Goal: Task Accomplishment & Management: Complete application form

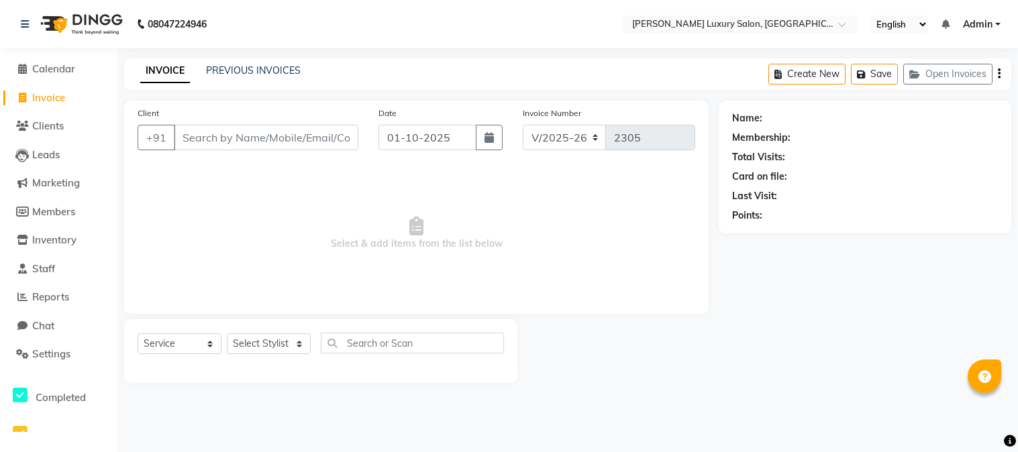
select select "7752"
select select "service"
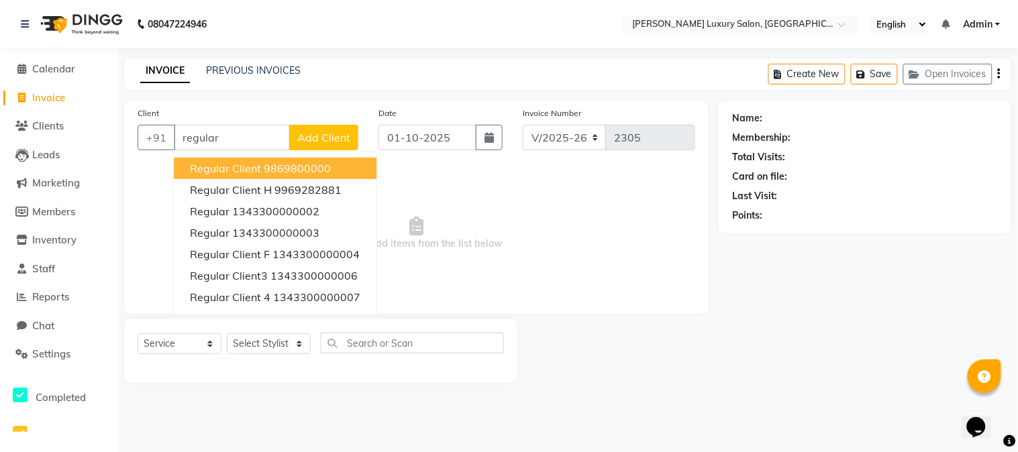
type input "regular"
click at [311, 138] on span "Add Client" at bounding box center [323, 137] width 53 height 13
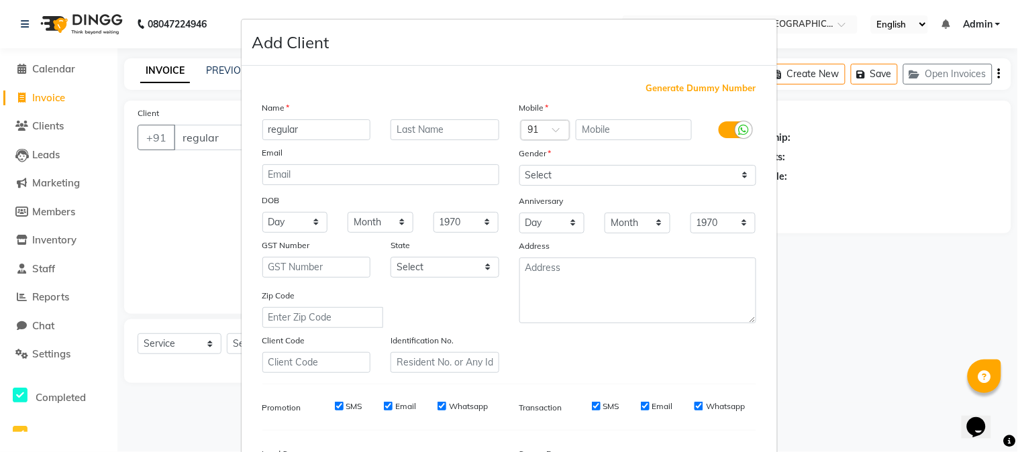
click at [663, 84] on span "Generate Dummy Number" at bounding box center [701, 88] width 110 height 13
type input "1343300000250"
checkbox input "false"
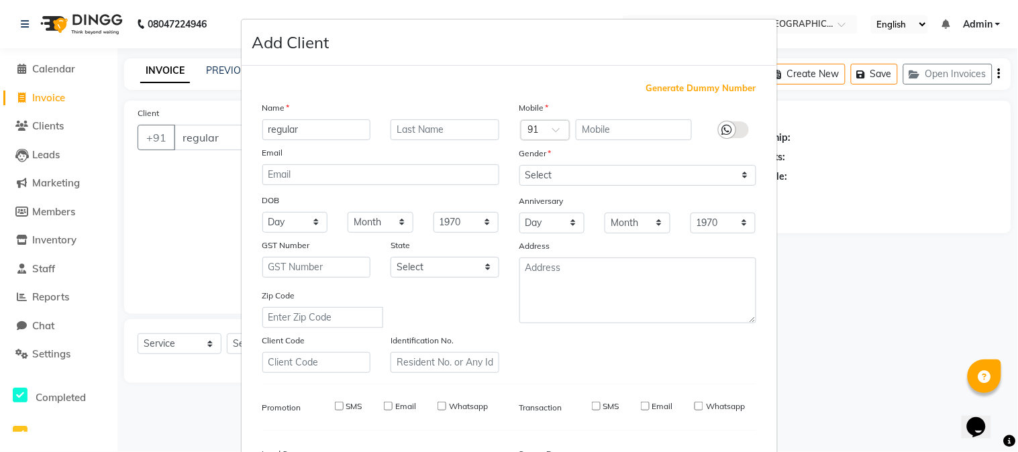
checkbox input "false"
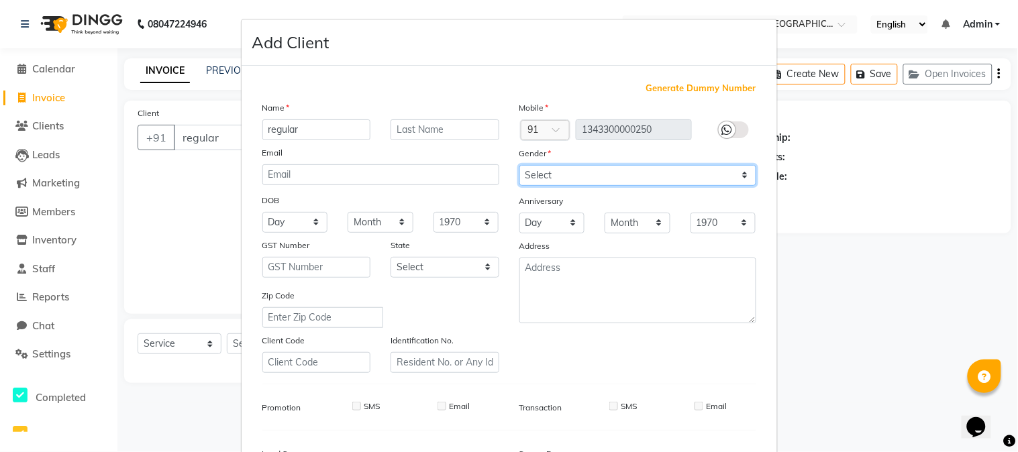
click at [624, 173] on select "Select [DEMOGRAPHIC_DATA] [DEMOGRAPHIC_DATA] Other Prefer Not To Say" at bounding box center [638, 175] width 237 height 21
select select "[DEMOGRAPHIC_DATA]"
click at [520, 165] on select "Select [DEMOGRAPHIC_DATA] [DEMOGRAPHIC_DATA] Other Prefer Not To Say" at bounding box center [638, 175] width 237 height 21
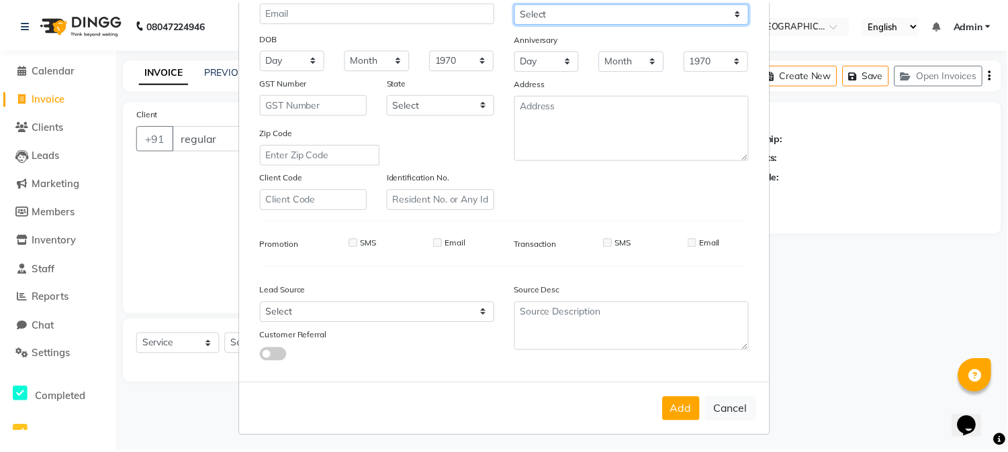
scroll to position [168, 0]
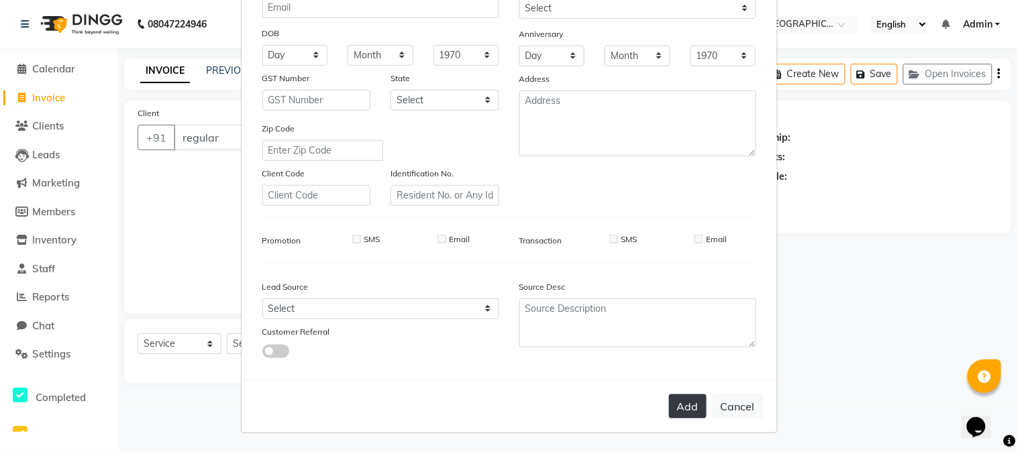
click at [674, 405] on button "Add" at bounding box center [688, 407] width 38 height 24
type input "1343300000250"
select select
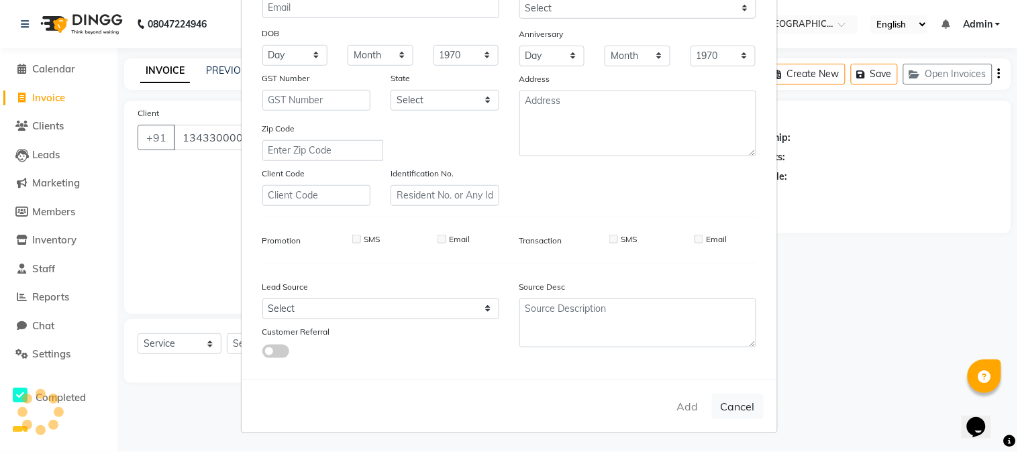
select select
checkbox input "false"
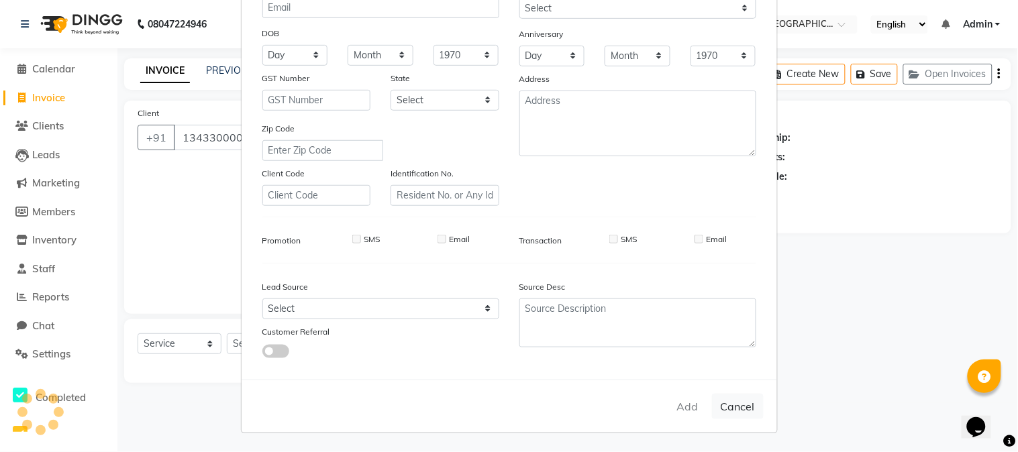
checkbox input "false"
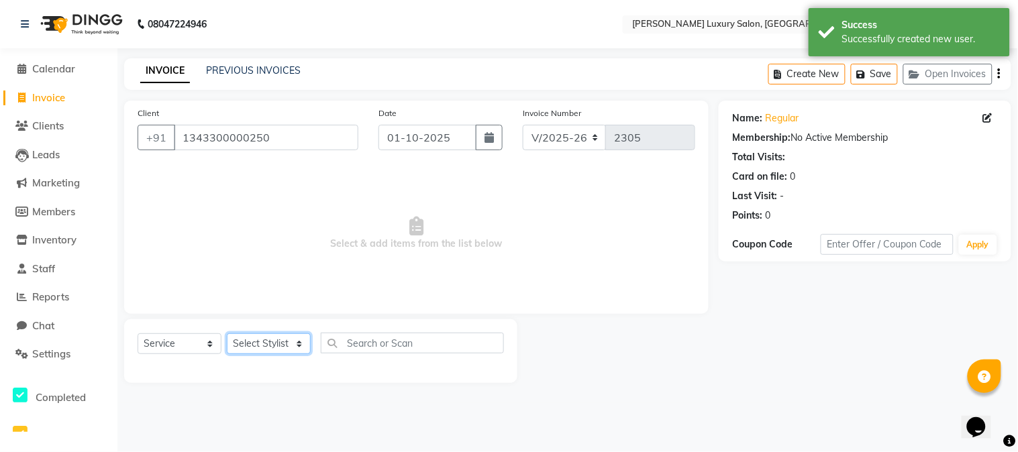
click at [278, 347] on select "Select Stylist [PERSON_NAME] [PERSON_NAME] Pol [PERSON_NAME] [PERSON_NAME] Salo…" at bounding box center [269, 344] width 84 height 21
select select "93091"
click at [227, 334] on select "Select Stylist [PERSON_NAME] [PERSON_NAME] Pol [PERSON_NAME] [PERSON_NAME] Salo…" at bounding box center [269, 344] width 84 height 21
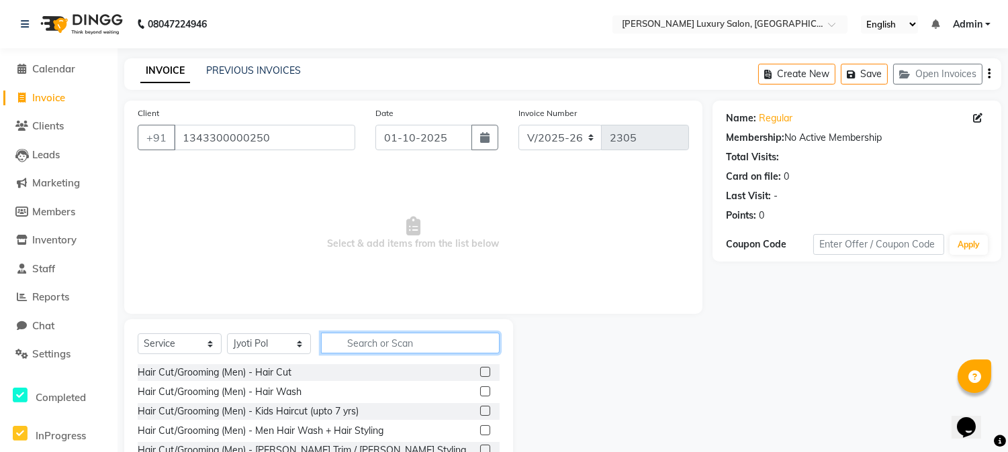
click at [440, 349] on input "text" at bounding box center [410, 343] width 179 height 21
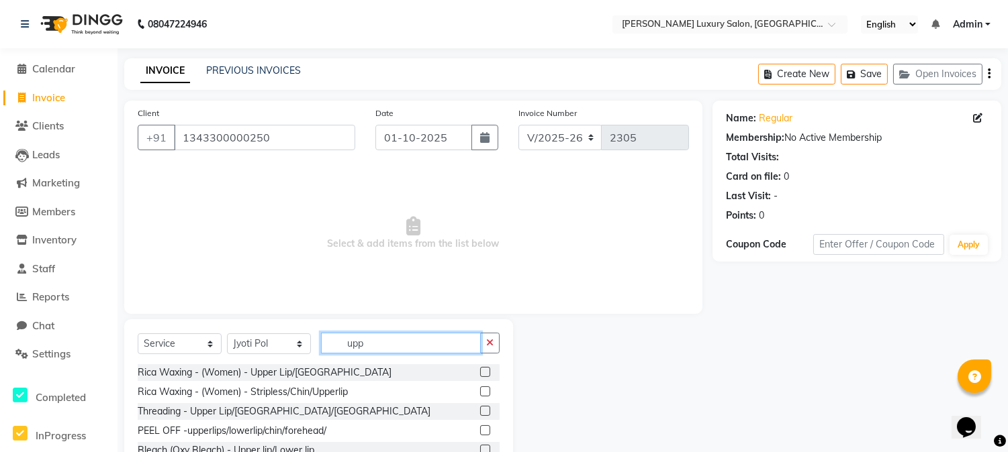
type input "upp"
click at [488, 373] on label at bounding box center [485, 372] width 10 height 10
click at [488, 373] on input "checkbox" at bounding box center [484, 373] width 9 height 9
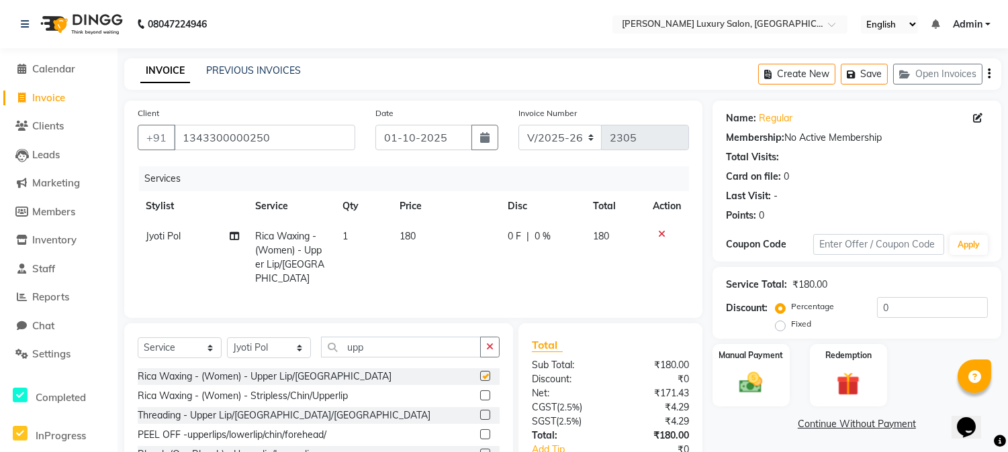
checkbox input "false"
click at [412, 244] on td "180" at bounding box center [445, 258] width 108 height 72
select select "93091"
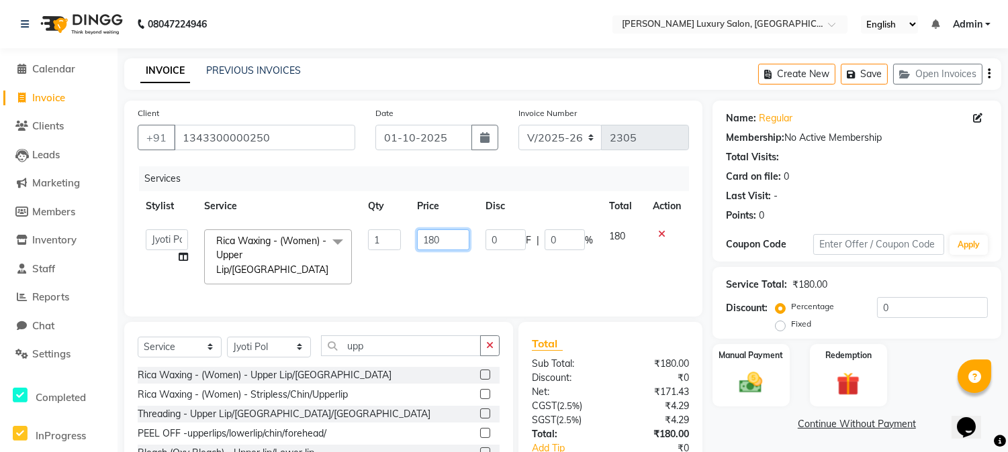
click at [431, 239] on input "180" at bounding box center [443, 240] width 52 height 21
click at [436, 242] on input "180" at bounding box center [443, 240] width 52 height 21
type input "140"
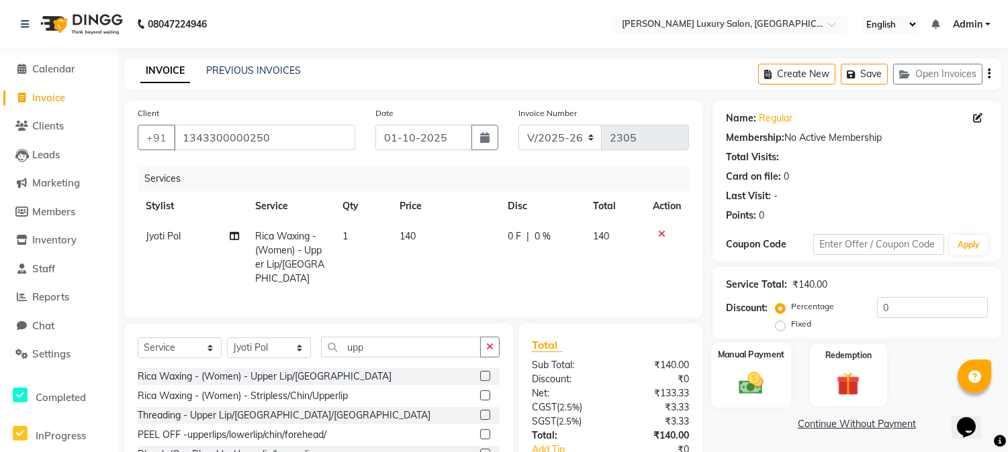
click at [761, 385] on img at bounding box center [751, 383] width 40 height 28
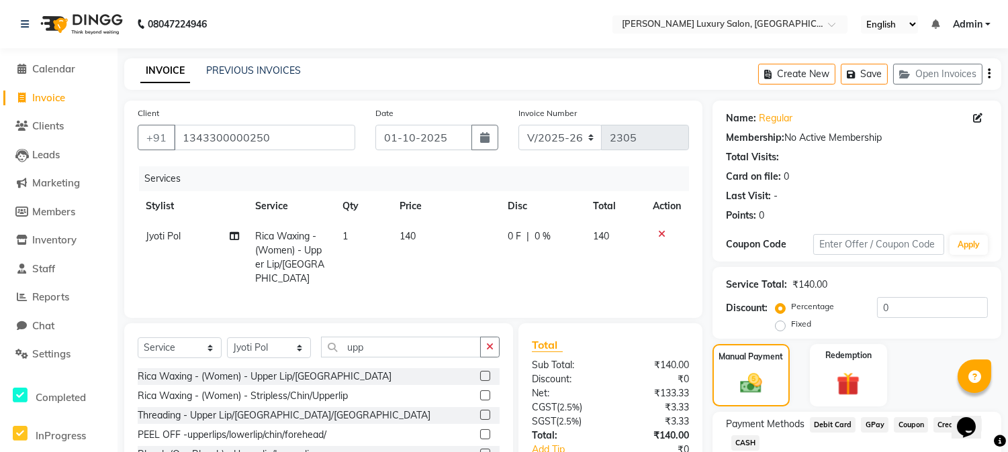
scroll to position [87, 0]
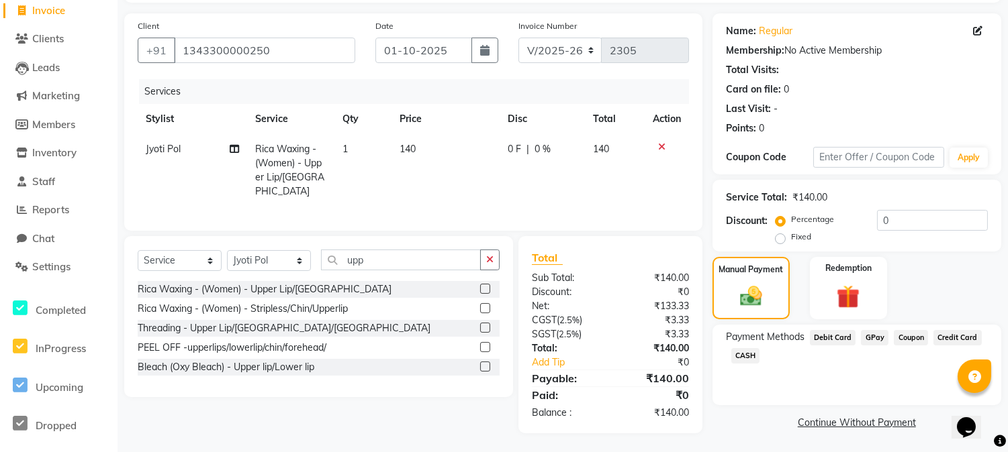
click at [875, 341] on span "GPay" at bounding box center [875, 337] width 28 height 15
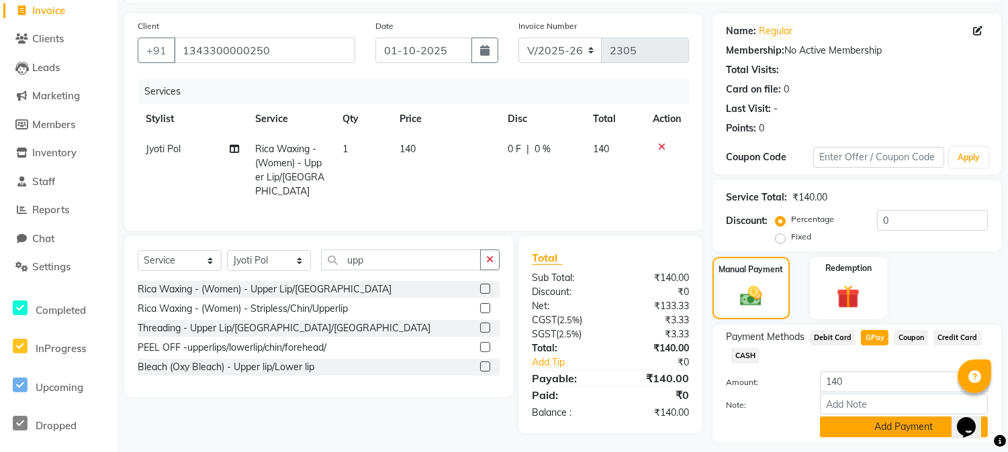
click at [898, 428] on button "Add Payment" at bounding box center [904, 427] width 168 height 21
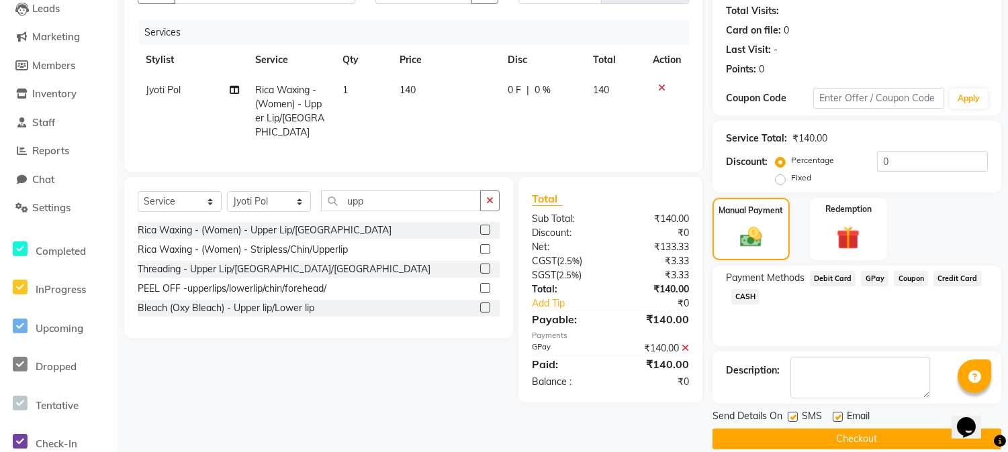
scroll to position [163, 0]
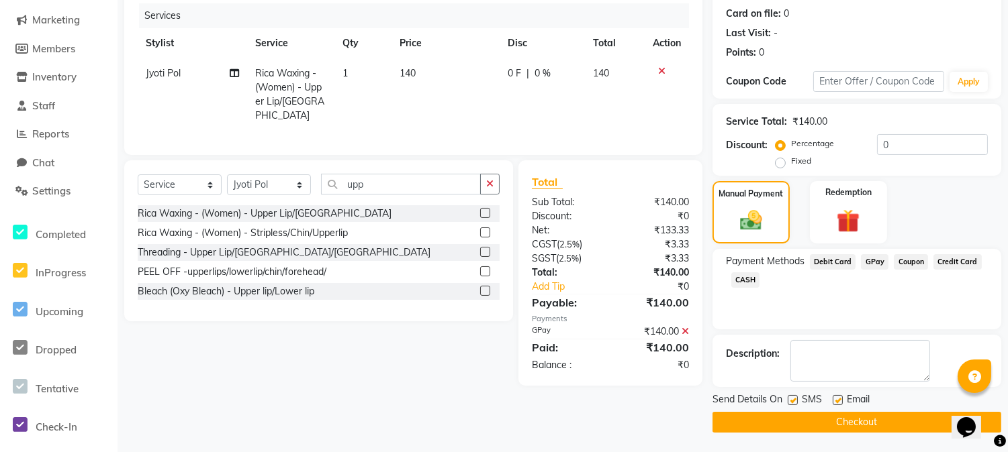
click at [869, 420] on button "Checkout" at bounding box center [856, 422] width 289 height 21
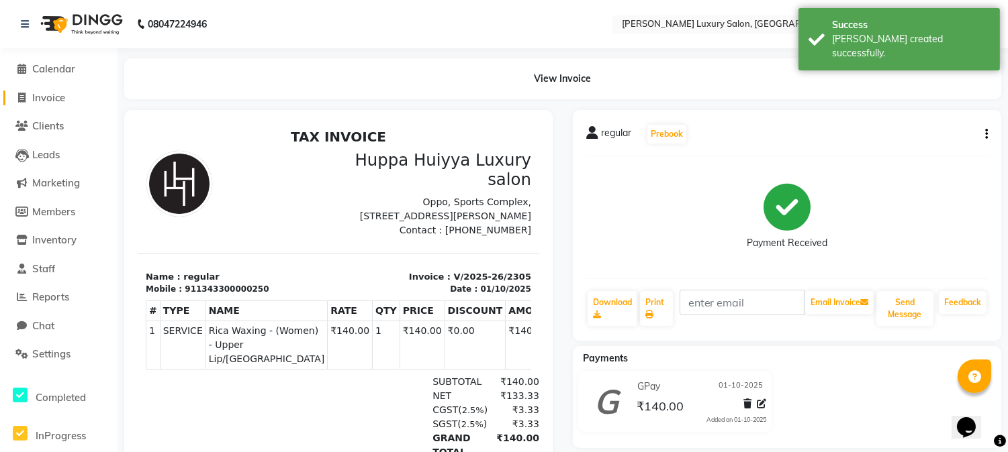
click at [42, 92] on span "Invoice" at bounding box center [48, 97] width 33 height 13
select select "service"
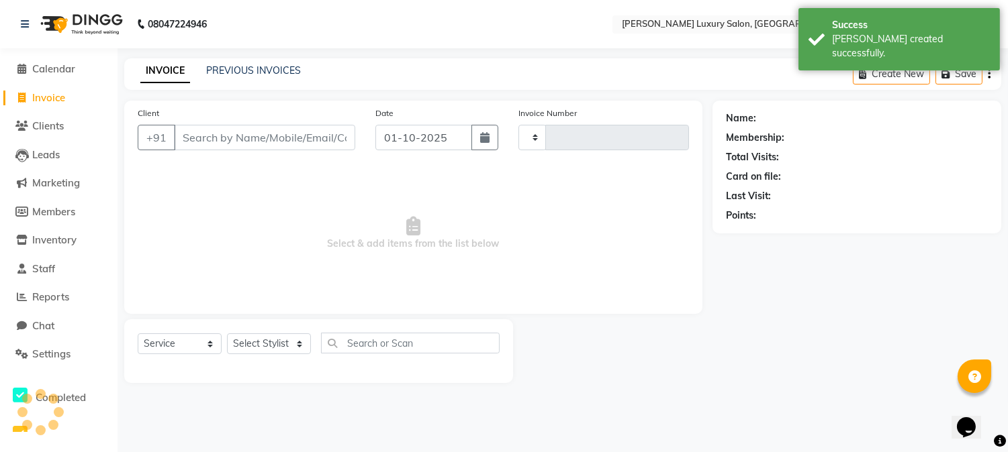
type input "2306"
select select "7752"
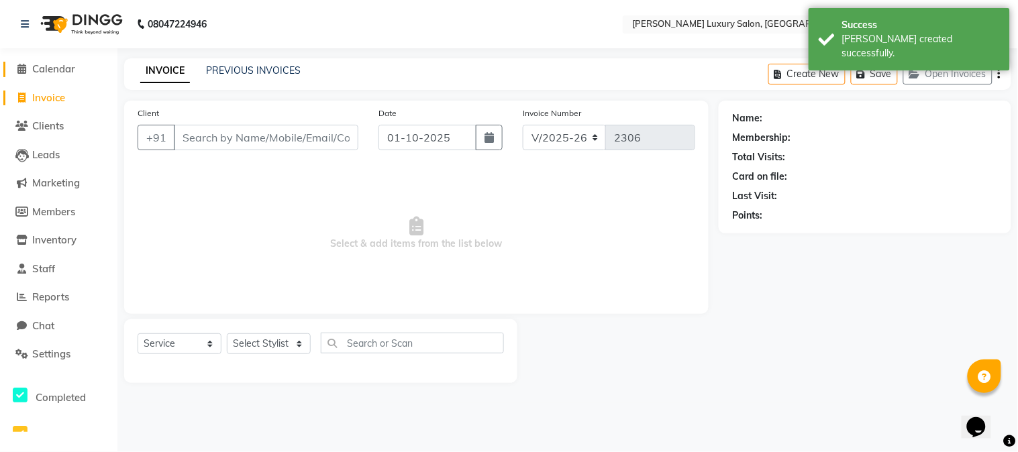
click at [44, 75] on link "Calendar" at bounding box center [58, 69] width 111 height 15
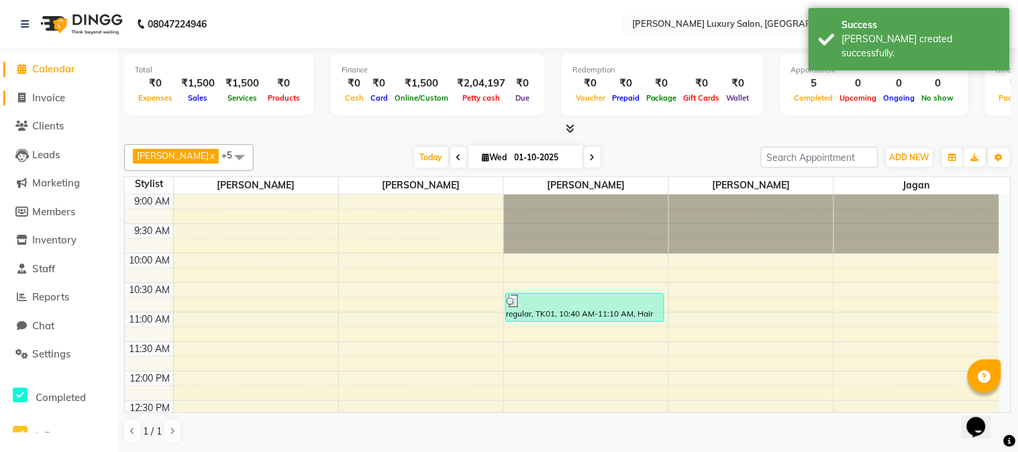
click at [34, 102] on span "Invoice" at bounding box center [48, 97] width 33 height 13
select select "7752"
select select "service"
